Goal: Transaction & Acquisition: Purchase product/service

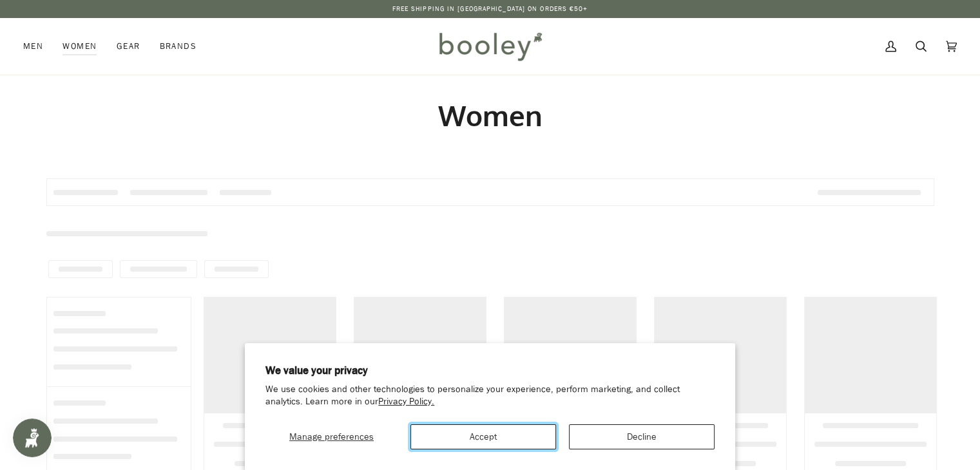
click at [429, 448] on button "Accept" at bounding box center [483, 437] width 146 height 25
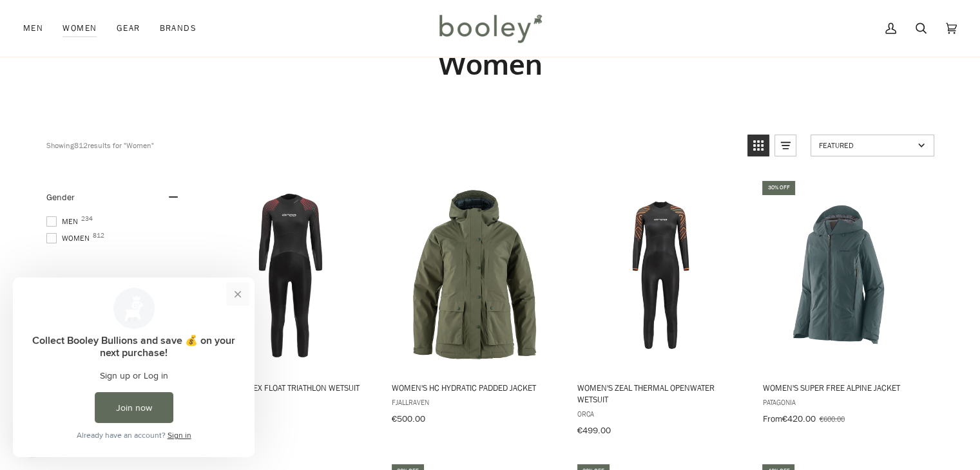
click at [235, 296] on button "Close prompt" at bounding box center [237, 294] width 23 height 23
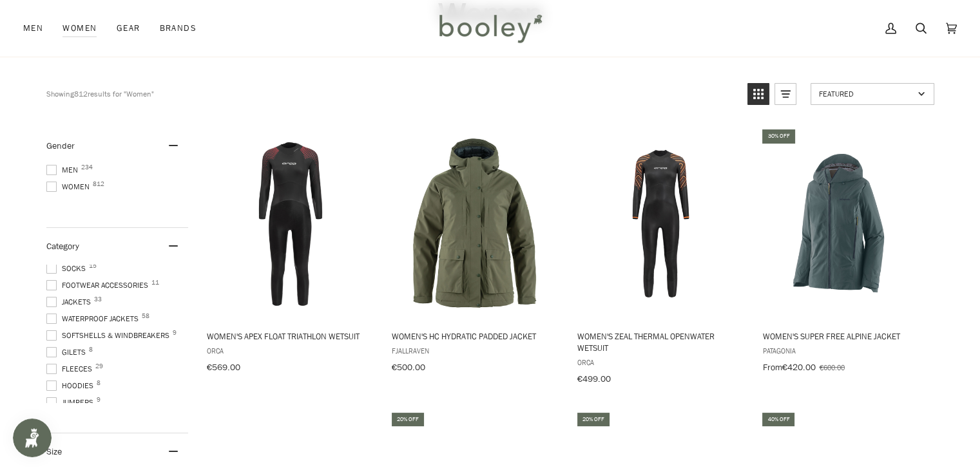
scroll to position [81, 0]
click at [88, 323] on span "Waterproof Jackets 58" at bounding box center [94, 324] width 96 height 12
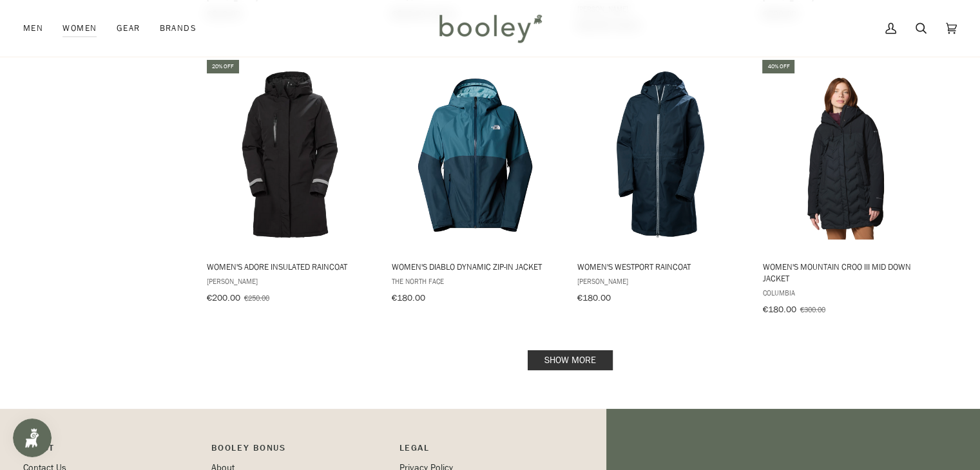
scroll to position [1259, 0]
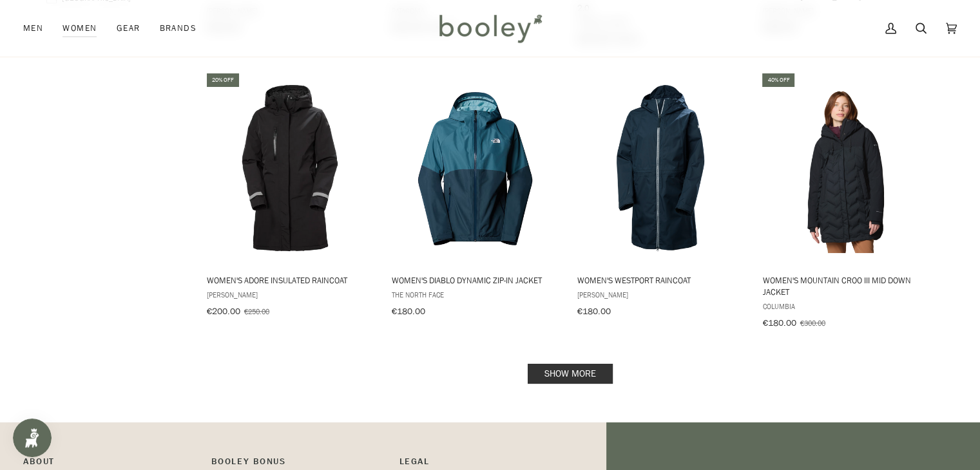
click at [589, 364] on link "Show more" at bounding box center [570, 374] width 85 height 20
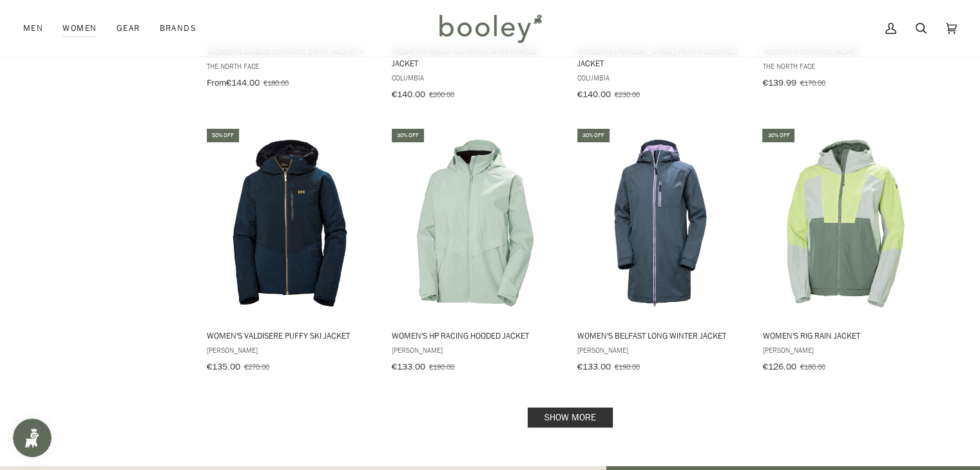
scroll to position [2624, 0]
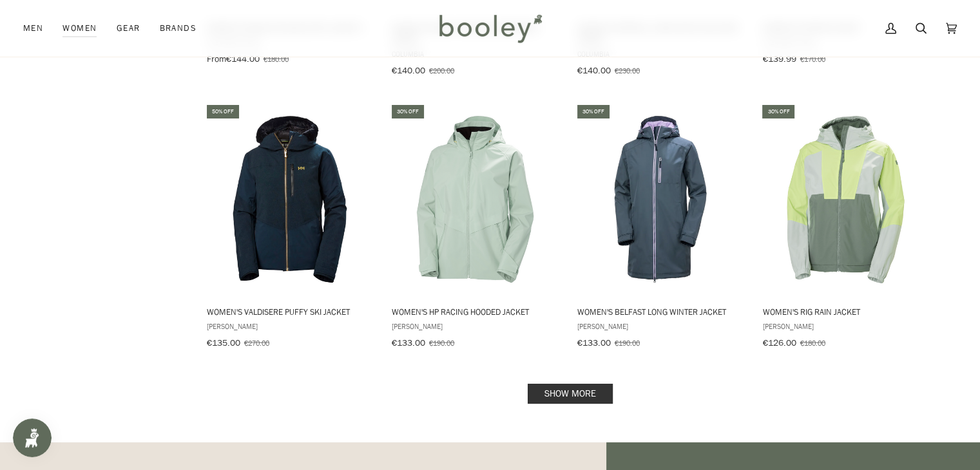
click at [587, 384] on link "Show more" at bounding box center [570, 394] width 85 height 20
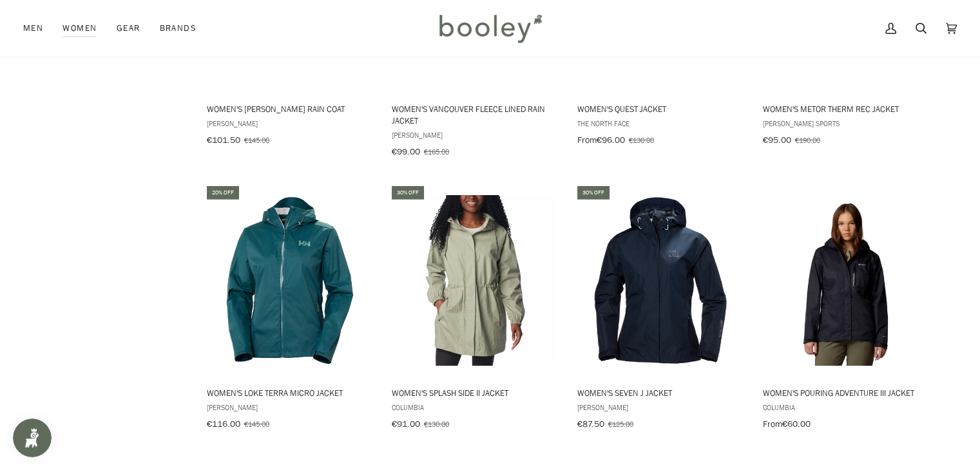
scroll to position [3644, 0]
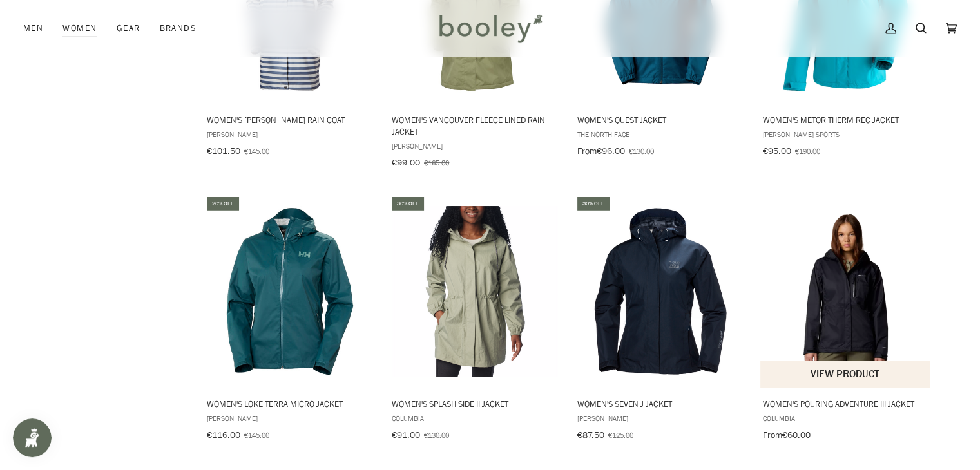
click at [861, 257] on img "Women's Pouring Adventure III Jacket" at bounding box center [845, 291] width 171 height 171
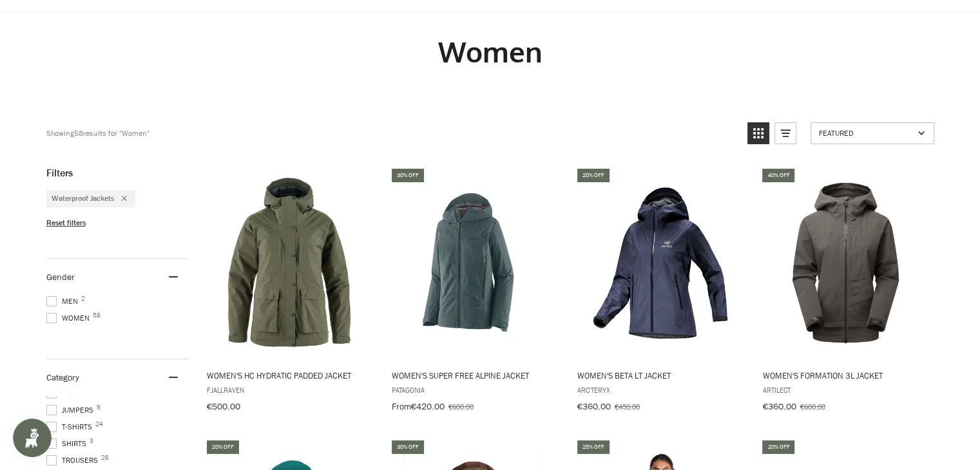
scroll to position [0, 0]
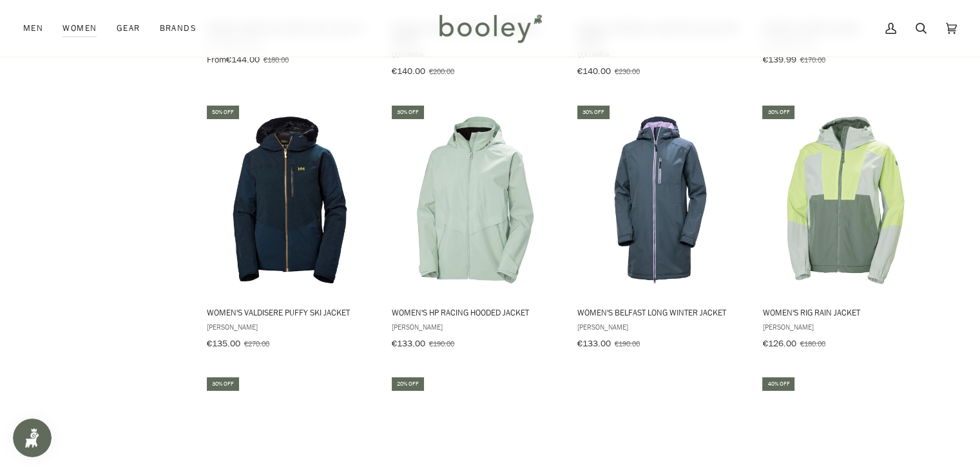
scroll to position [2624, 0]
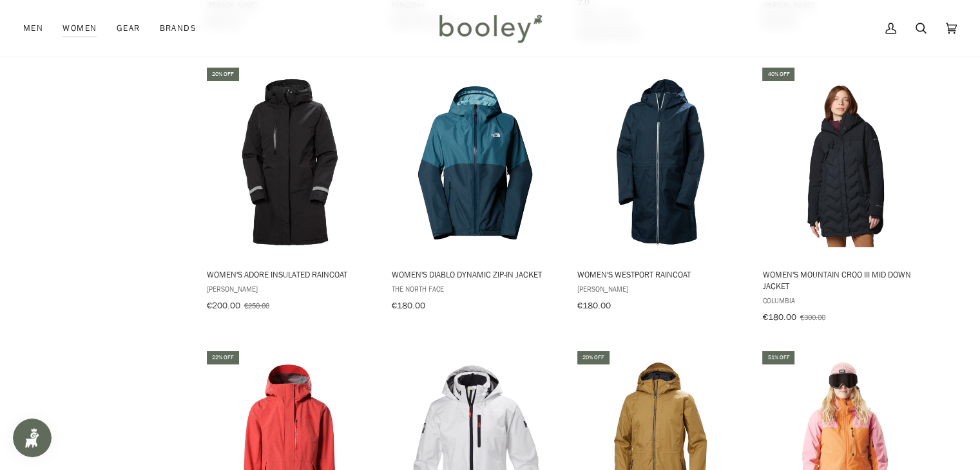
scroll to position [1259, 0]
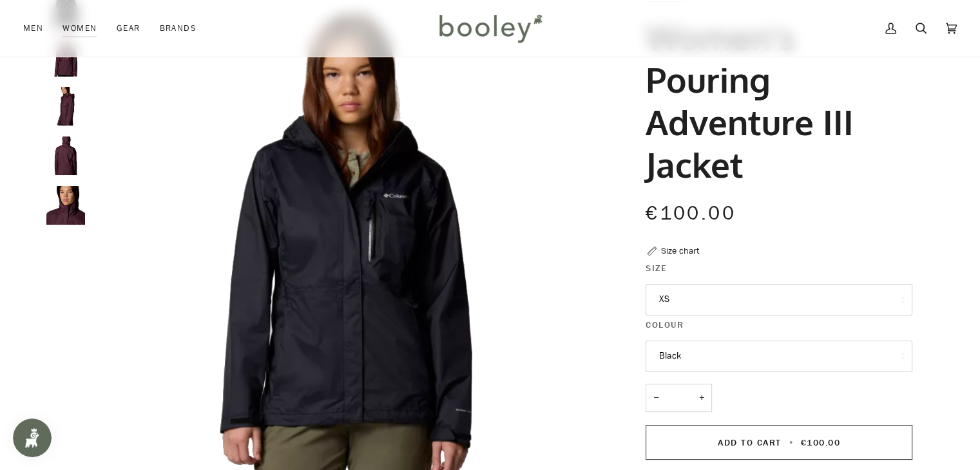
scroll to position [103, 0]
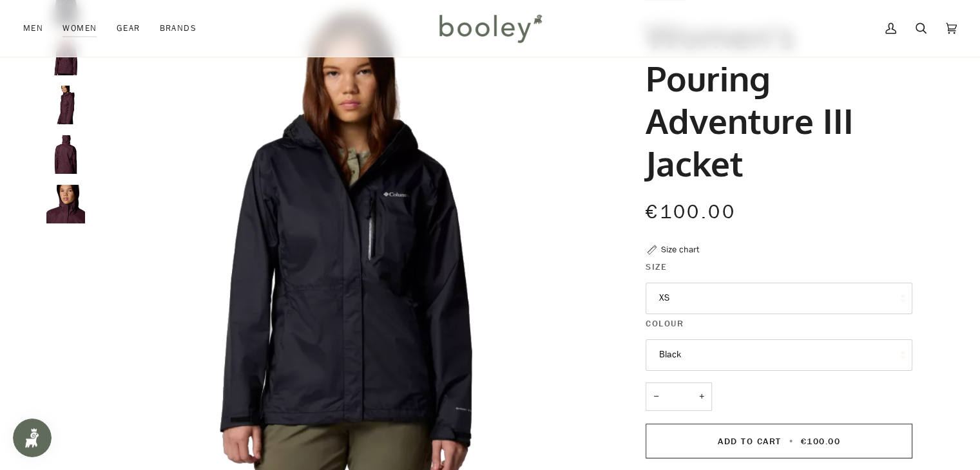
click at [70, 124] on div at bounding box center [68, 110] width 45 height 247
click at [64, 114] on img "Columbia Women's Pouring Adventure III Jacket Fig / Moonvista - Booley Galway" at bounding box center [65, 105] width 39 height 39
